Goal: Information Seeking & Learning: Learn about a topic

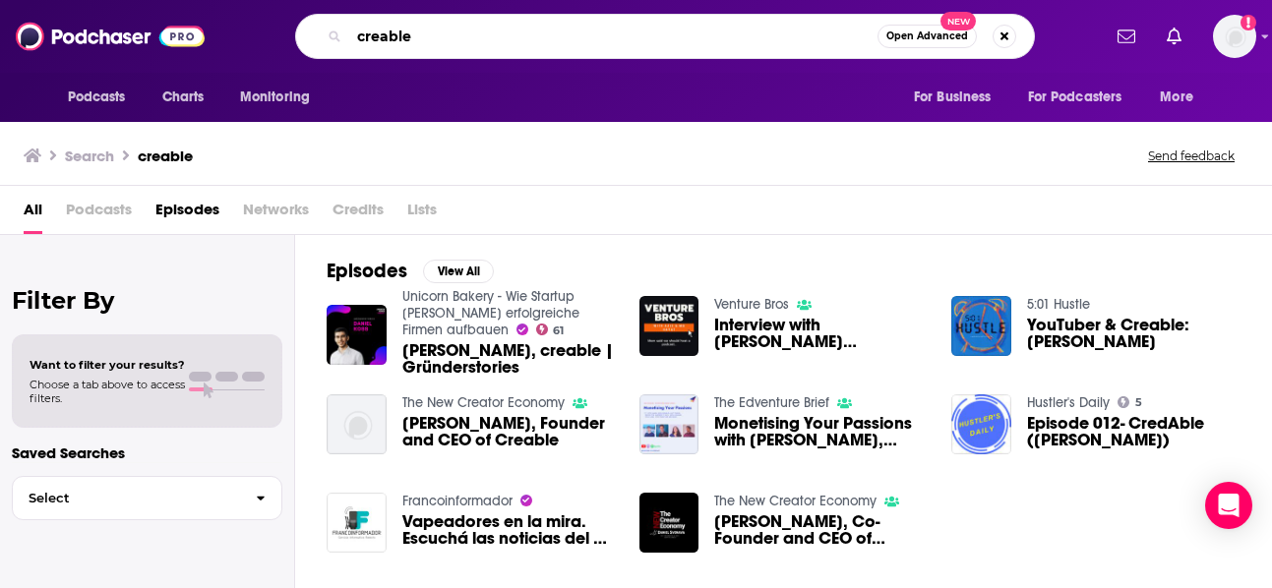
click at [458, 37] on input "creable" at bounding box center [613, 36] width 528 height 31
type input "c"
type input "know what you are investing"
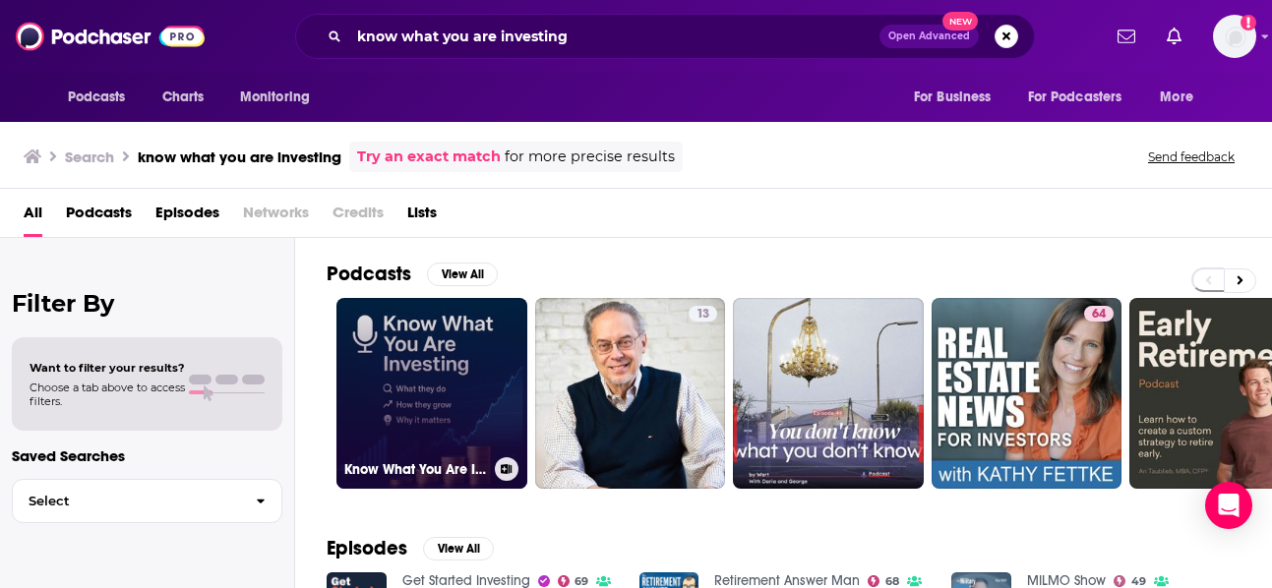
click at [437, 400] on link "Know What You Are Investing" at bounding box center [431, 393] width 191 height 191
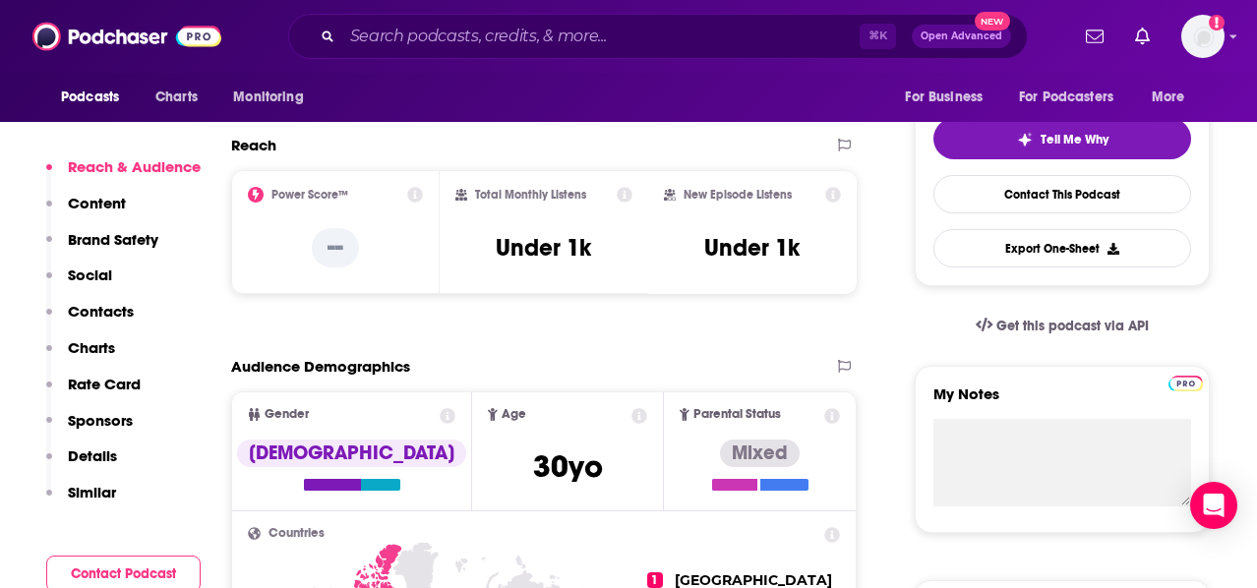
scroll to position [420, 0]
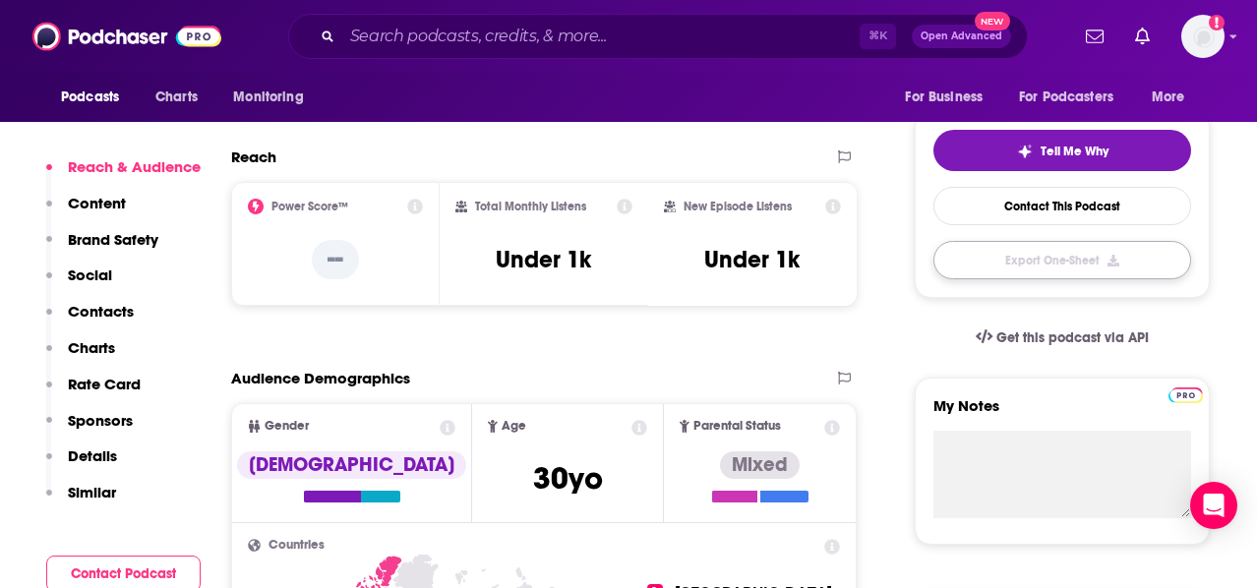
click at [1068, 264] on button "Export One-Sheet" at bounding box center [1062, 260] width 258 height 38
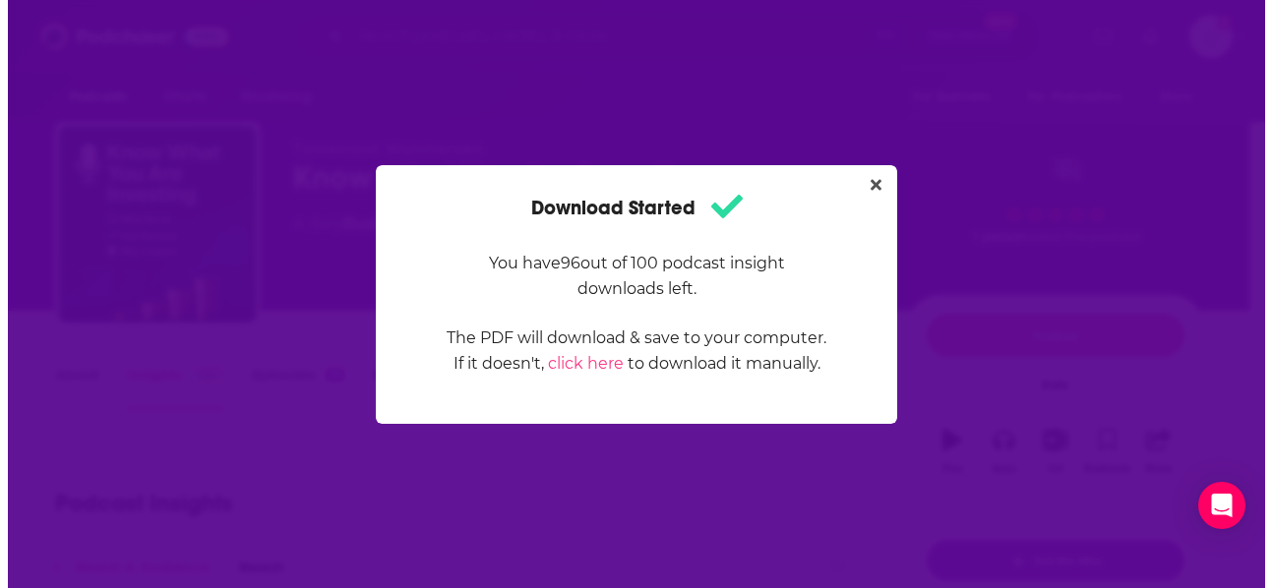
scroll to position [0, 0]
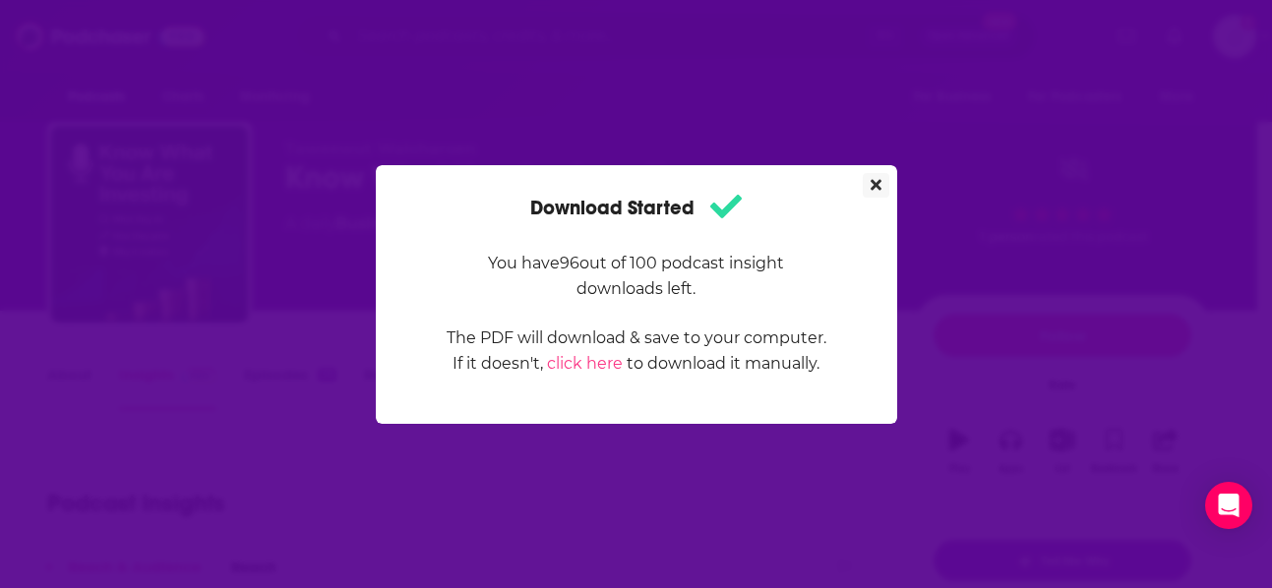
click at [882, 174] on button "Close" at bounding box center [876, 185] width 27 height 25
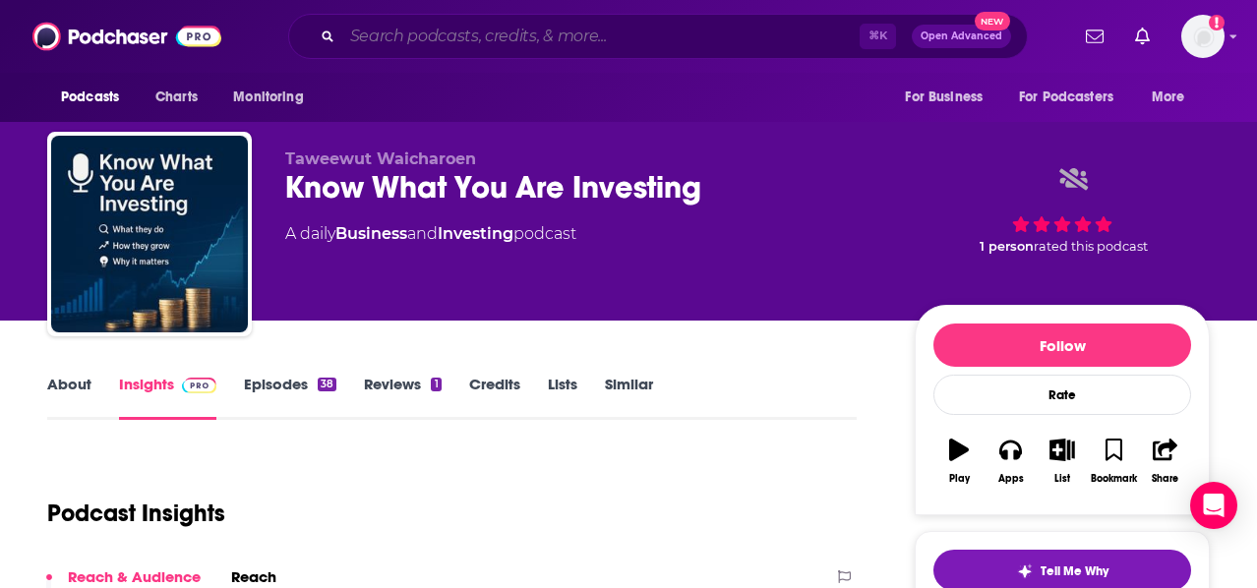
click at [433, 43] on input "Search podcasts, credits, & more..." at bounding box center [600, 36] width 517 height 31
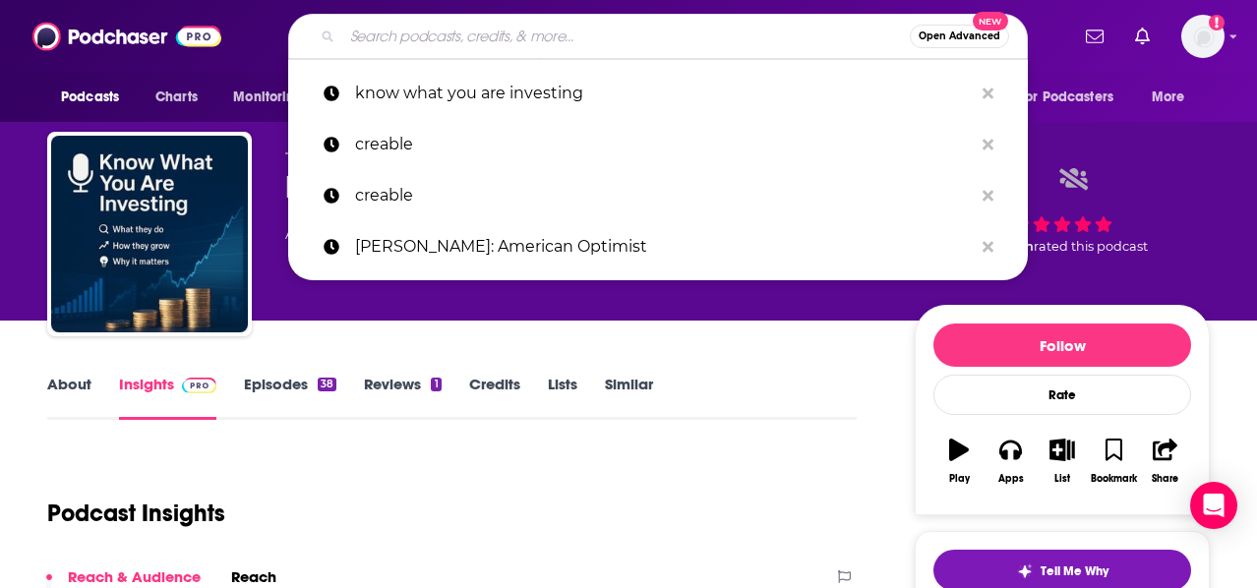
paste input "ETS Live European Tech Sh"
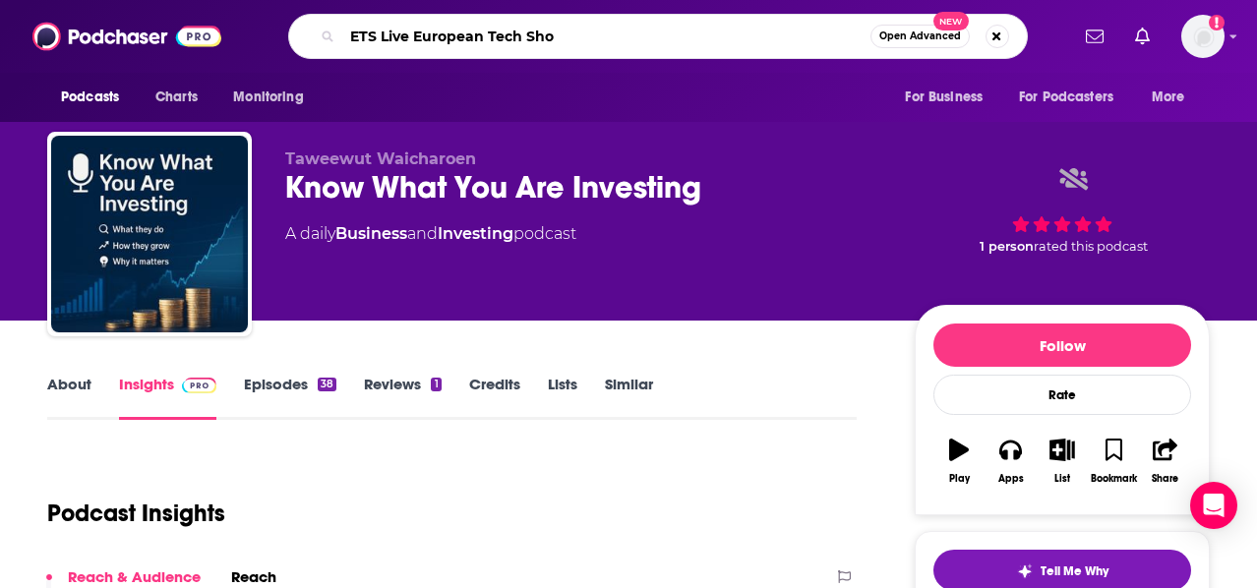
type input "ETS Live European Tech Show"
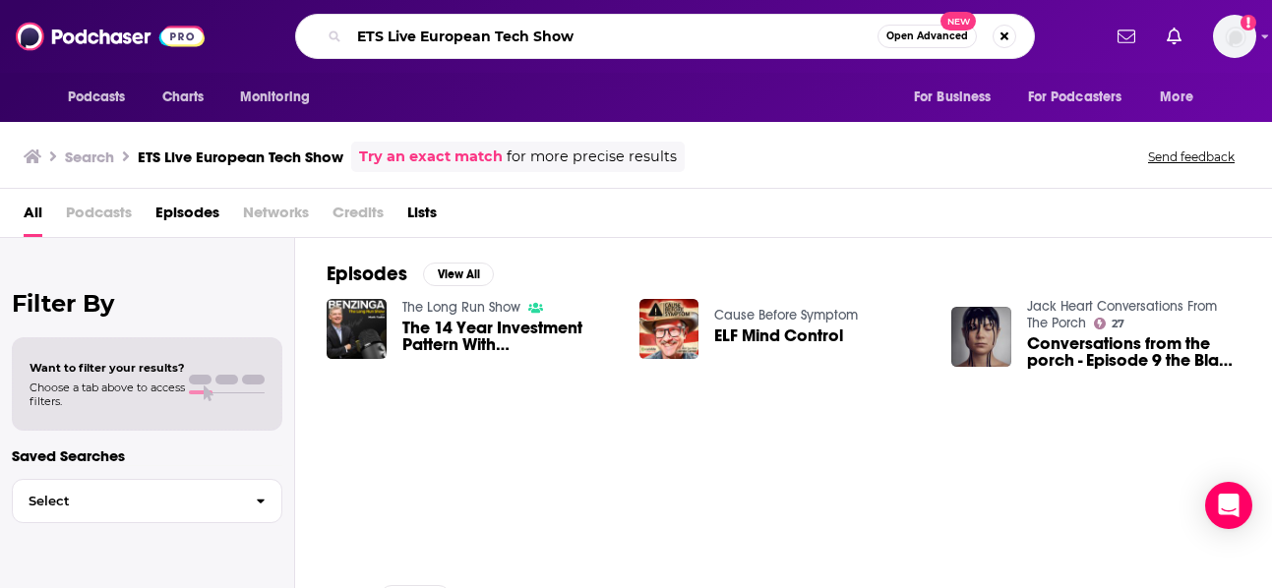
click at [557, 40] on input "ETS Live European Tech Show" at bounding box center [613, 36] width 528 height 31
drag, startPoint x: 588, startPoint y: 37, endPoint x: 344, endPoint y: 12, distance: 245.3
click at [344, 12] on div "Podcasts Charts Monitoring ETS Live European Tech Show Open Advanced New For Bu…" at bounding box center [636, 36] width 1272 height 73
type input "no priors"
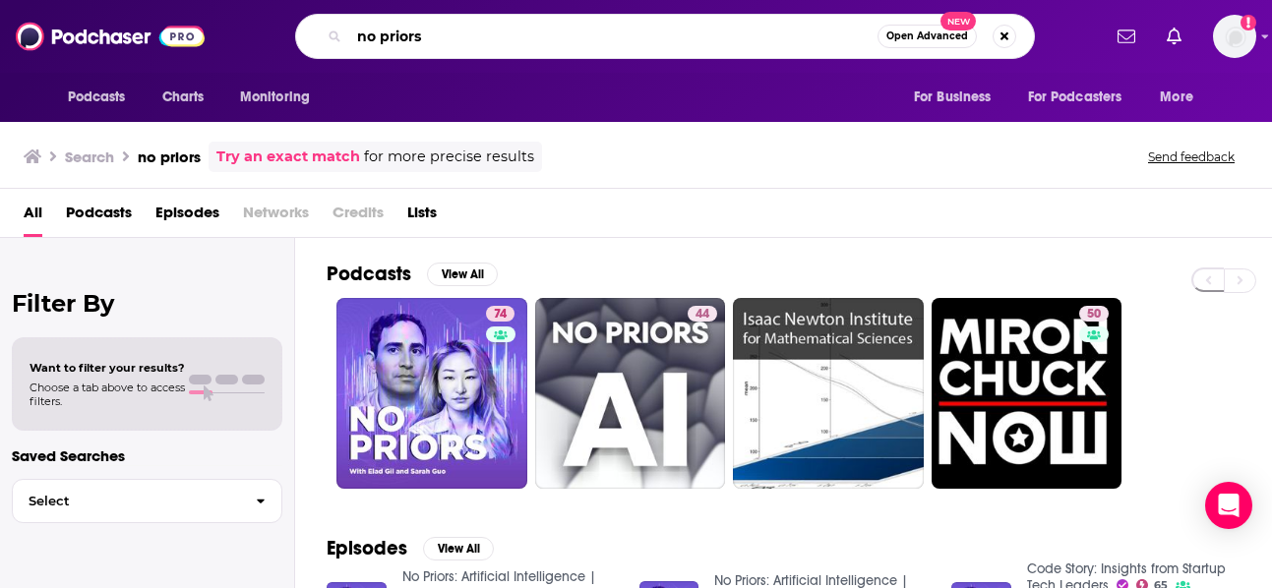
click at [694, 30] on input "no priors" at bounding box center [613, 36] width 528 height 31
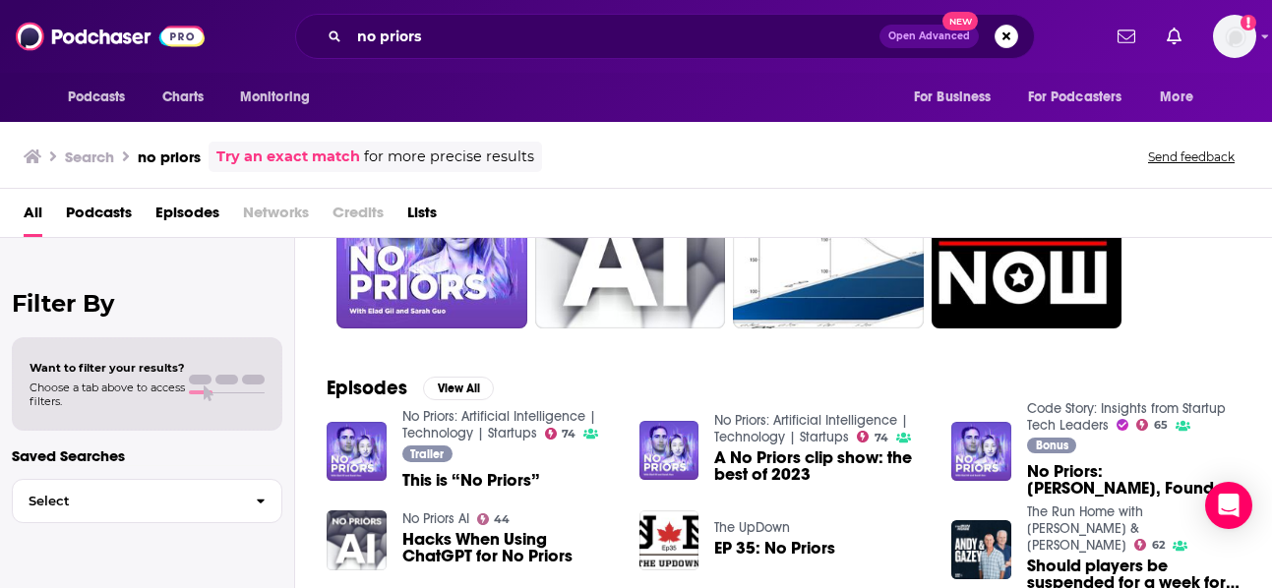
scroll to position [161, 0]
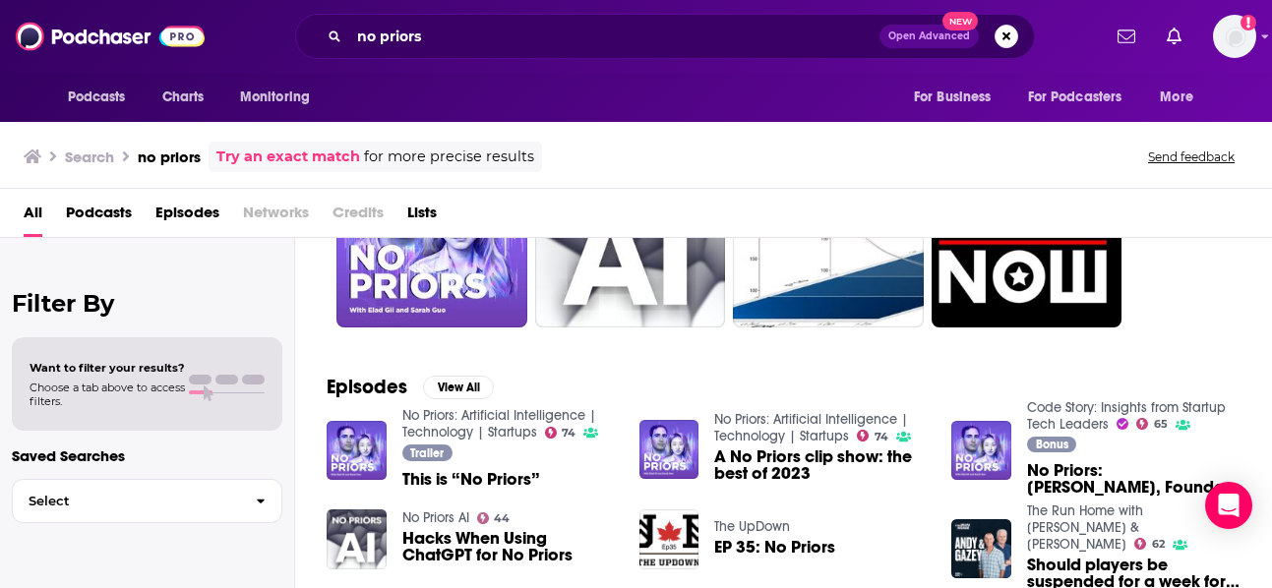
click at [78, 197] on span "Podcasts" at bounding box center [99, 217] width 66 height 40
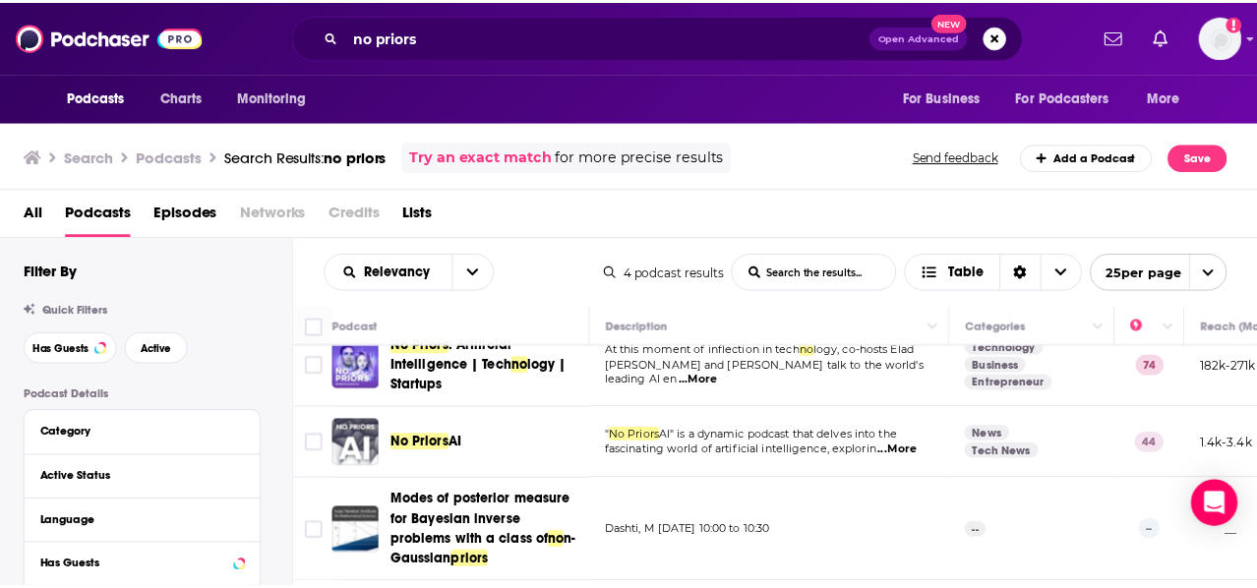
scroll to position [18, 0]
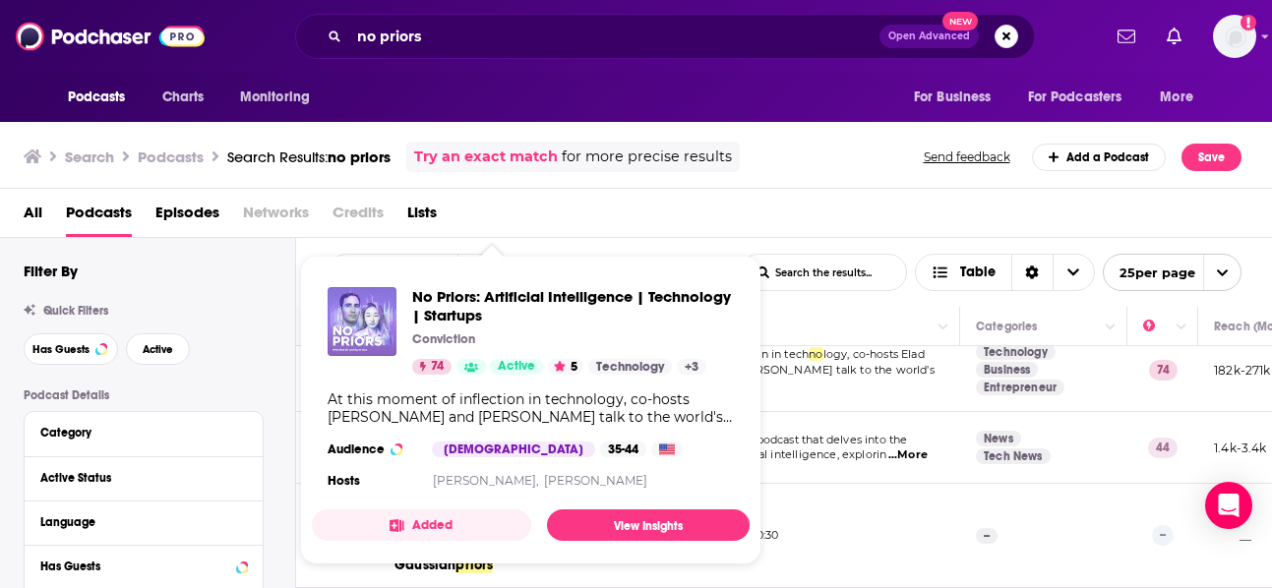
click at [370, 314] on img "No Priors: Artificial Intelligence | Technology | Startups" at bounding box center [362, 321] width 69 height 69
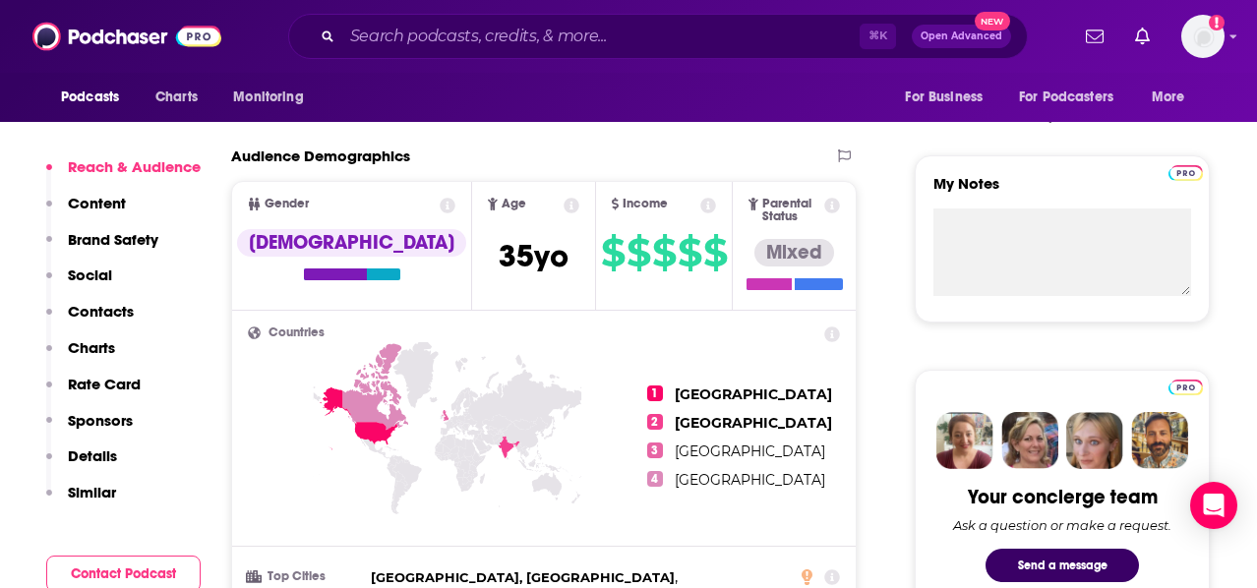
scroll to position [645, 0]
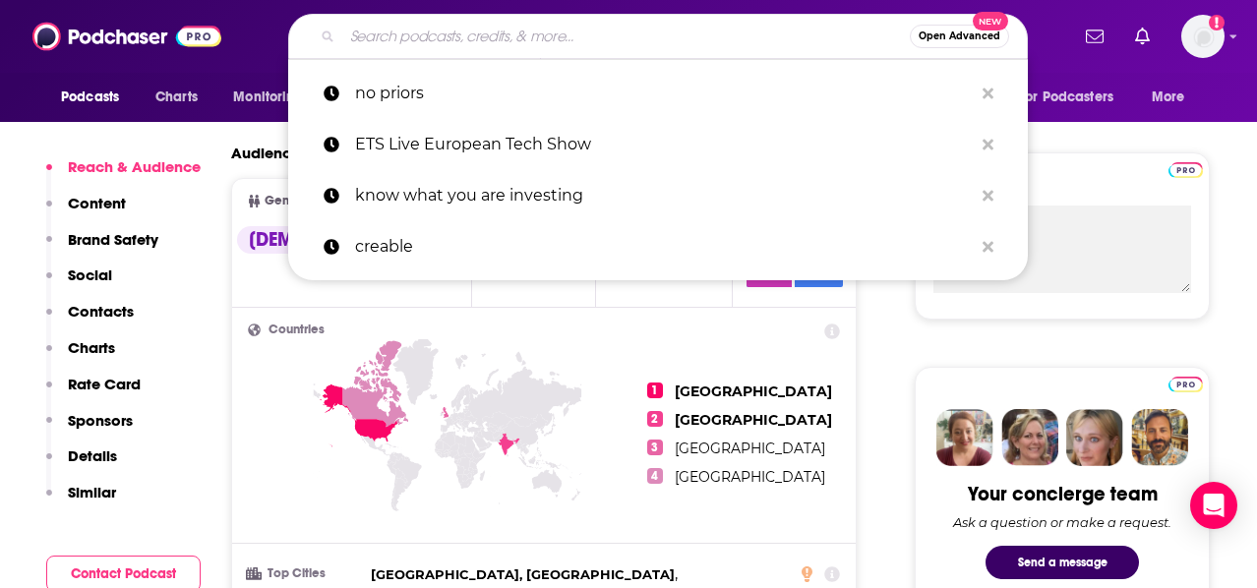
click at [617, 32] on input "Search podcasts, credits, & more..." at bounding box center [626, 36] width 568 height 31
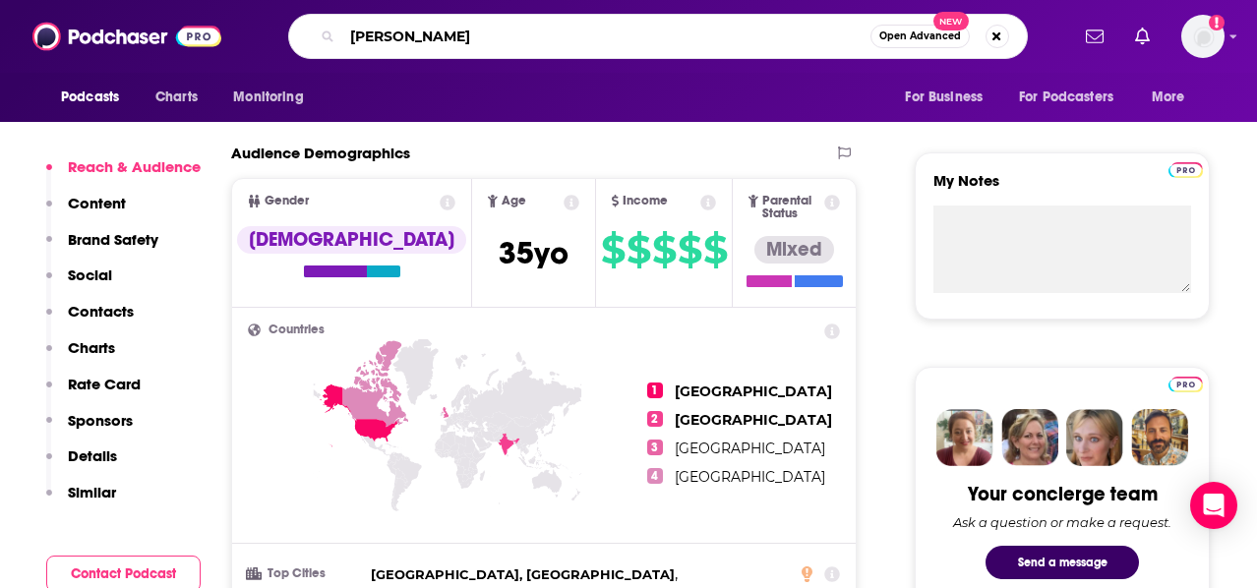
type input "[PERSON_NAME]"
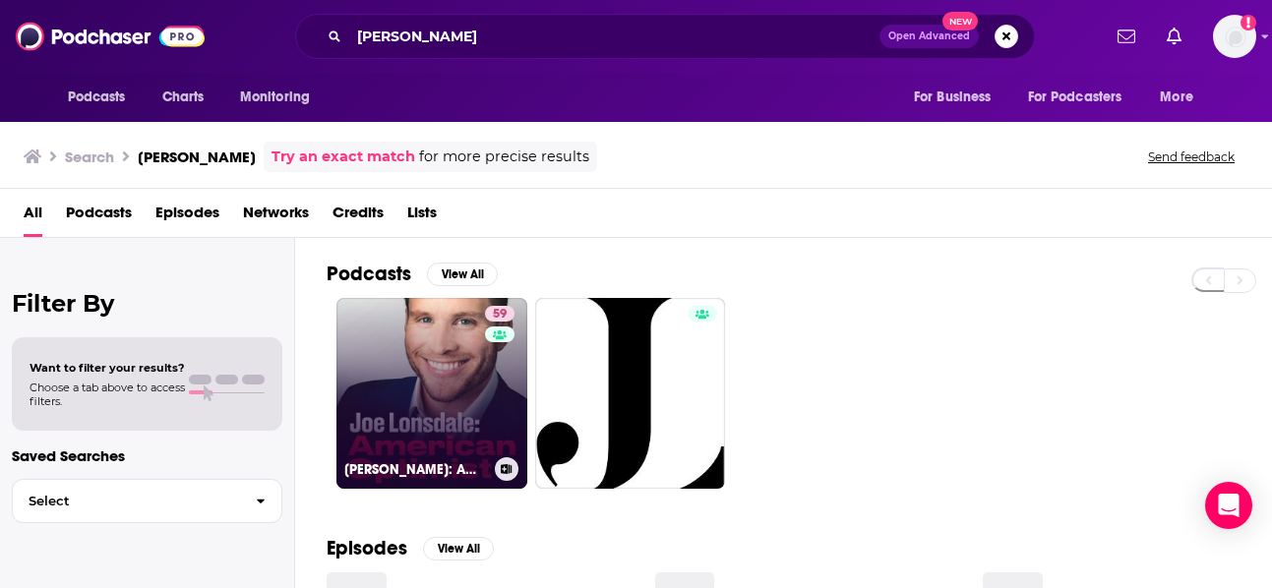
click at [452, 420] on link "59 [PERSON_NAME]: American Optimist" at bounding box center [431, 393] width 191 height 191
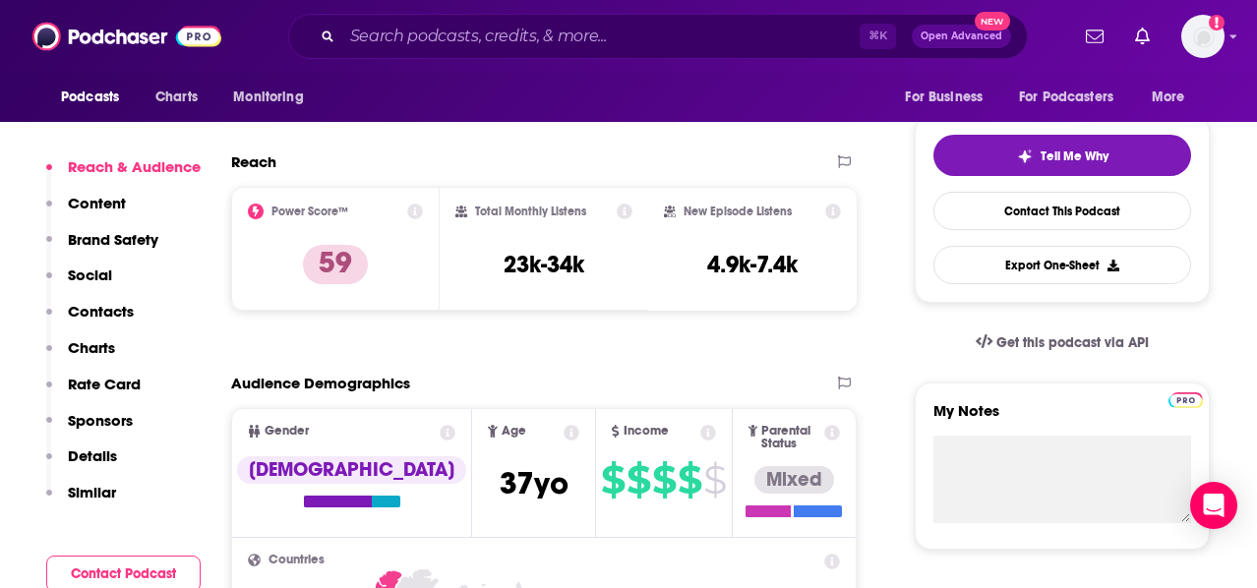
scroll to position [419, 0]
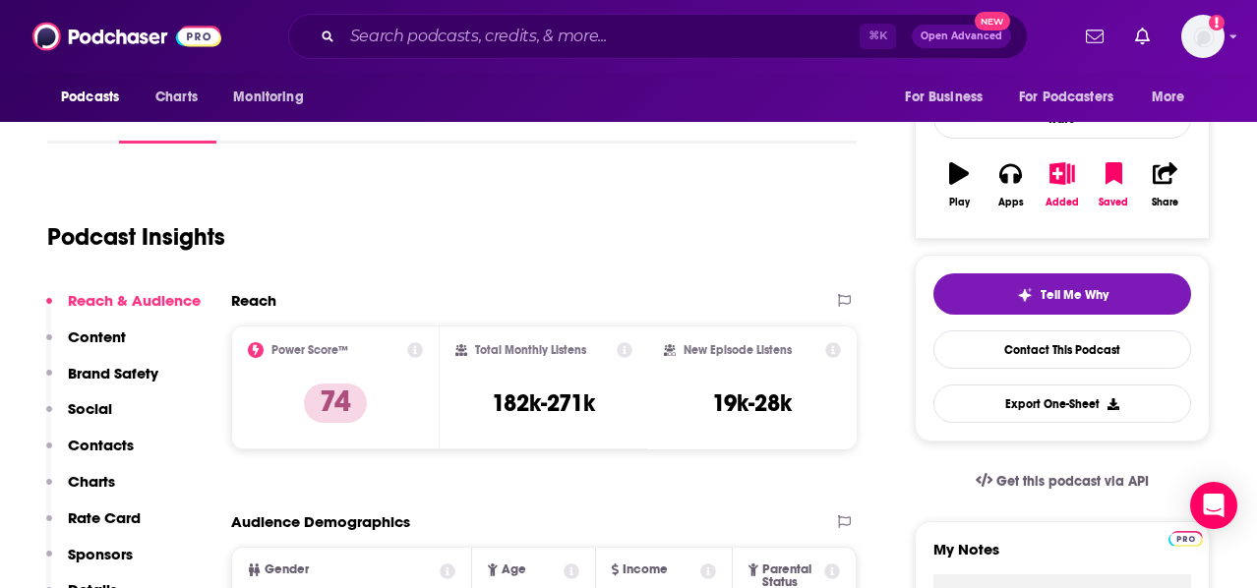
scroll to position [275, 0]
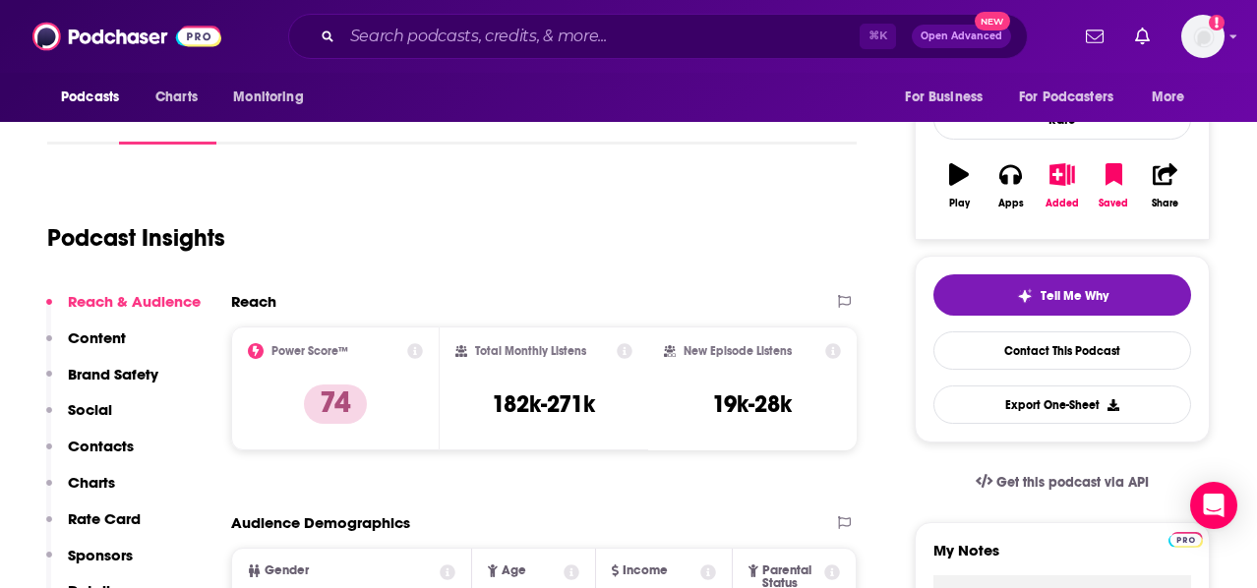
click at [410, 349] on icon at bounding box center [415, 351] width 16 height 16
drag, startPoint x: 457, startPoint y: 263, endPoint x: 355, endPoint y: 224, distance: 109.2
click at [407, 352] on icon at bounding box center [415, 351] width 16 height 16
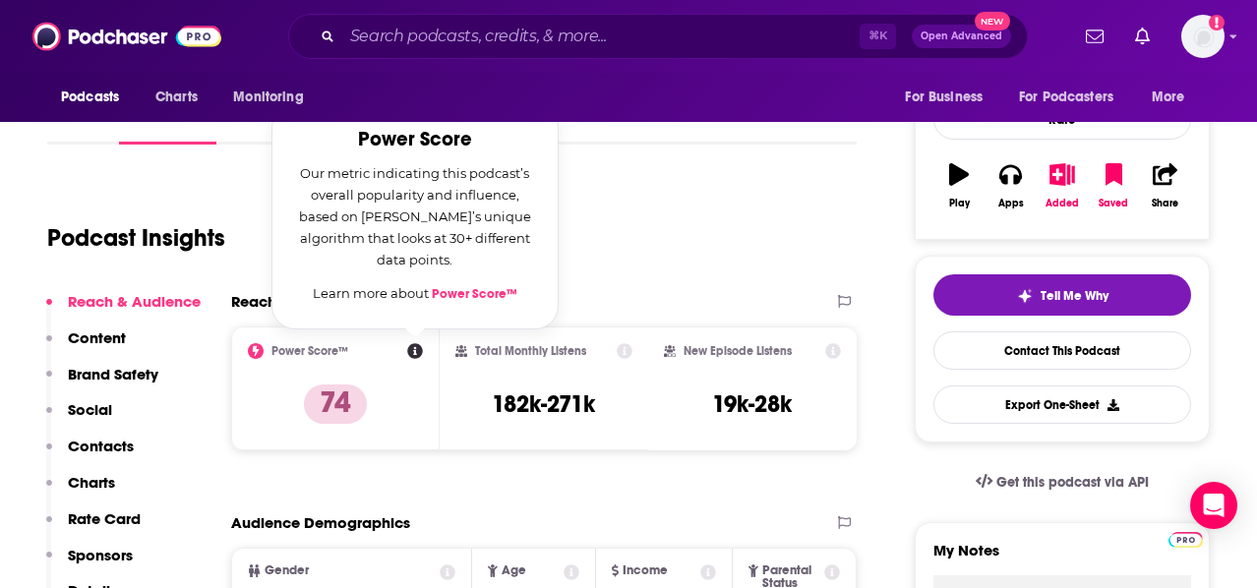
click at [466, 296] on link "Power Score™" at bounding box center [475, 294] width 86 height 16
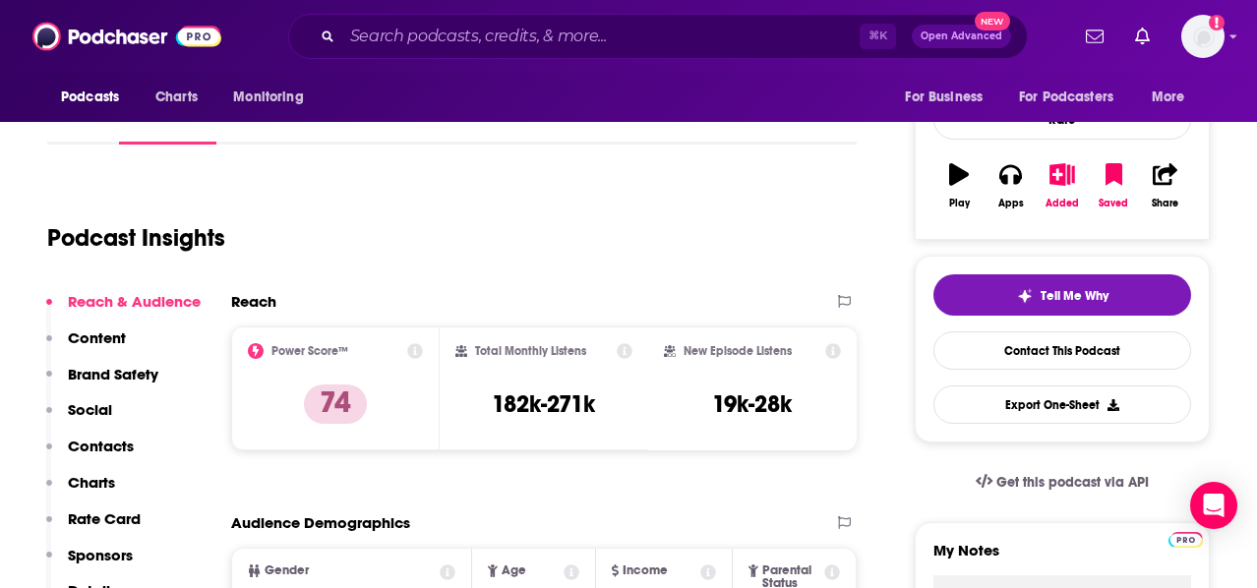
scroll to position [0, 0]
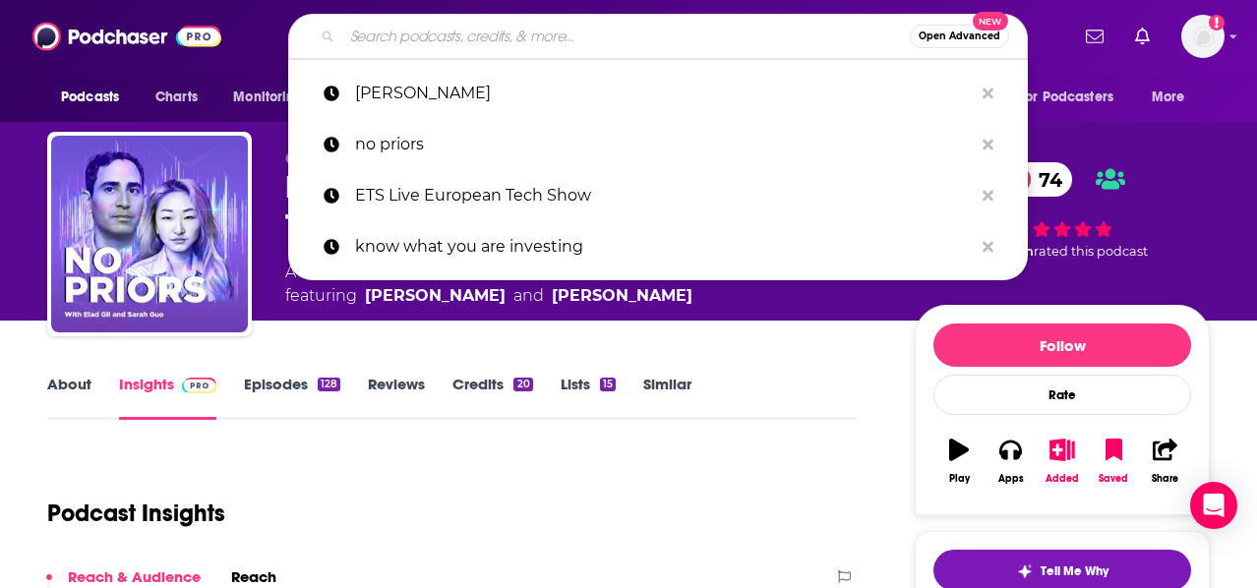
click at [592, 23] on input "Search podcasts, credits, & more..." at bounding box center [626, 36] width 568 height 31
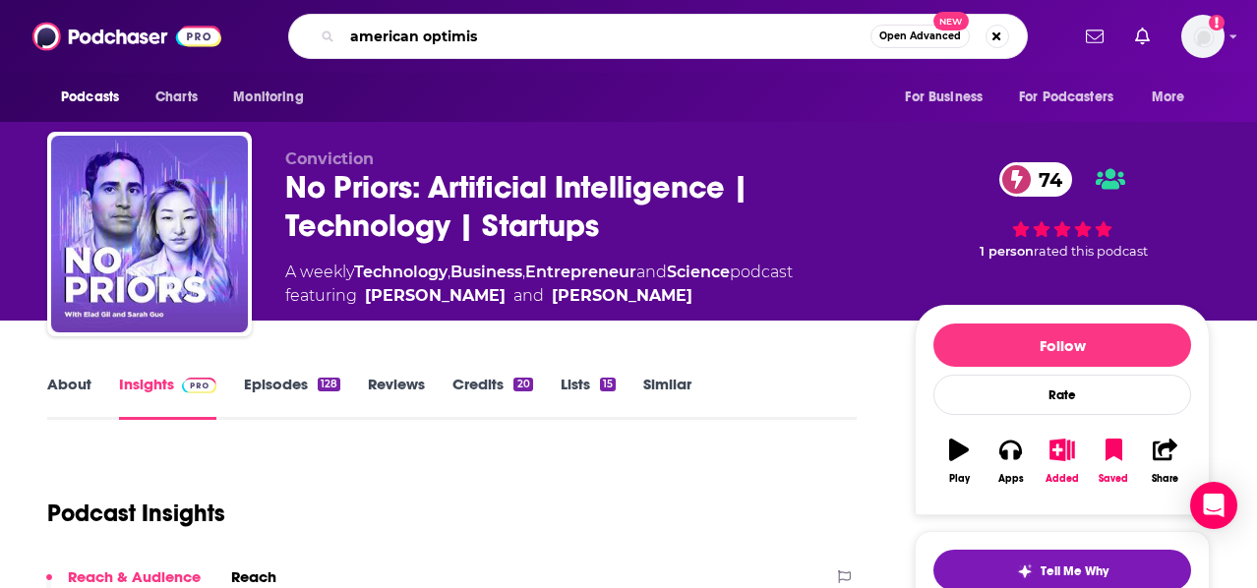
type input "american optimist"
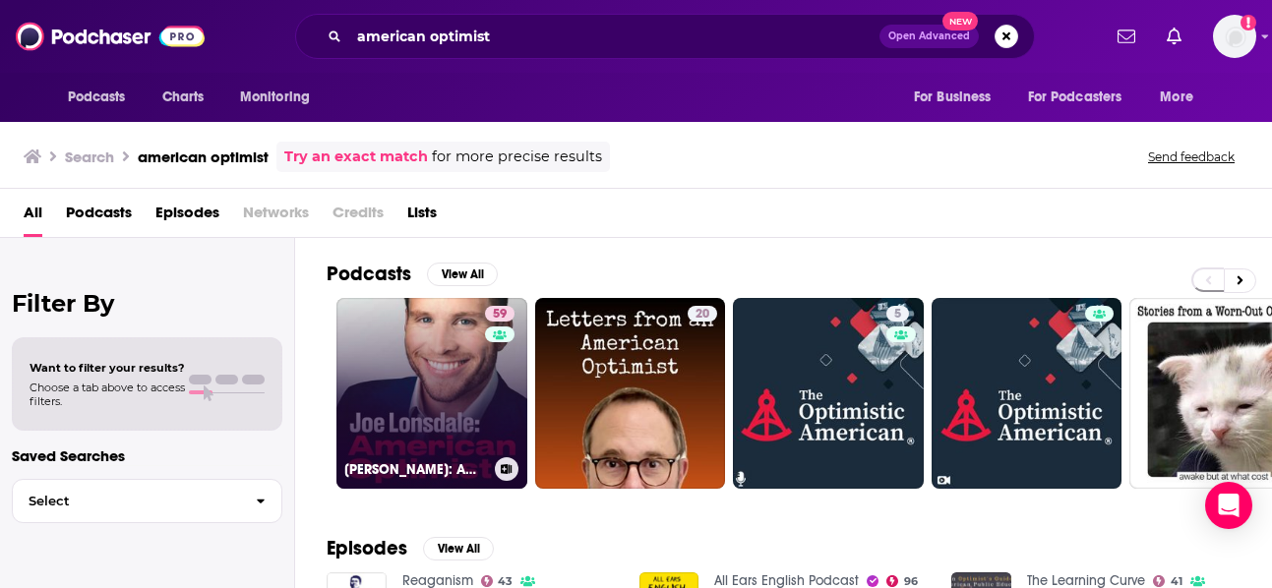
click at [483, 404] on link "59 [PERSON_NAME]: American Optimist" at bounding box center [431, 393] width 191 height 191
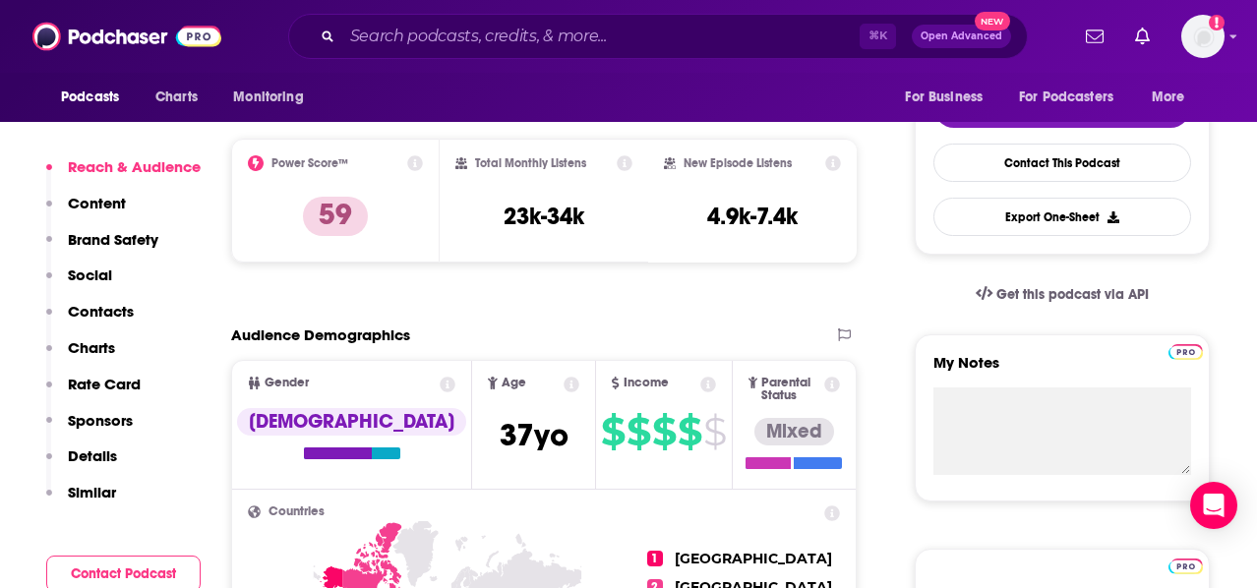
scroll to position [459, 0]
